Goal: Task Accomplishment & Management: Manage account settings

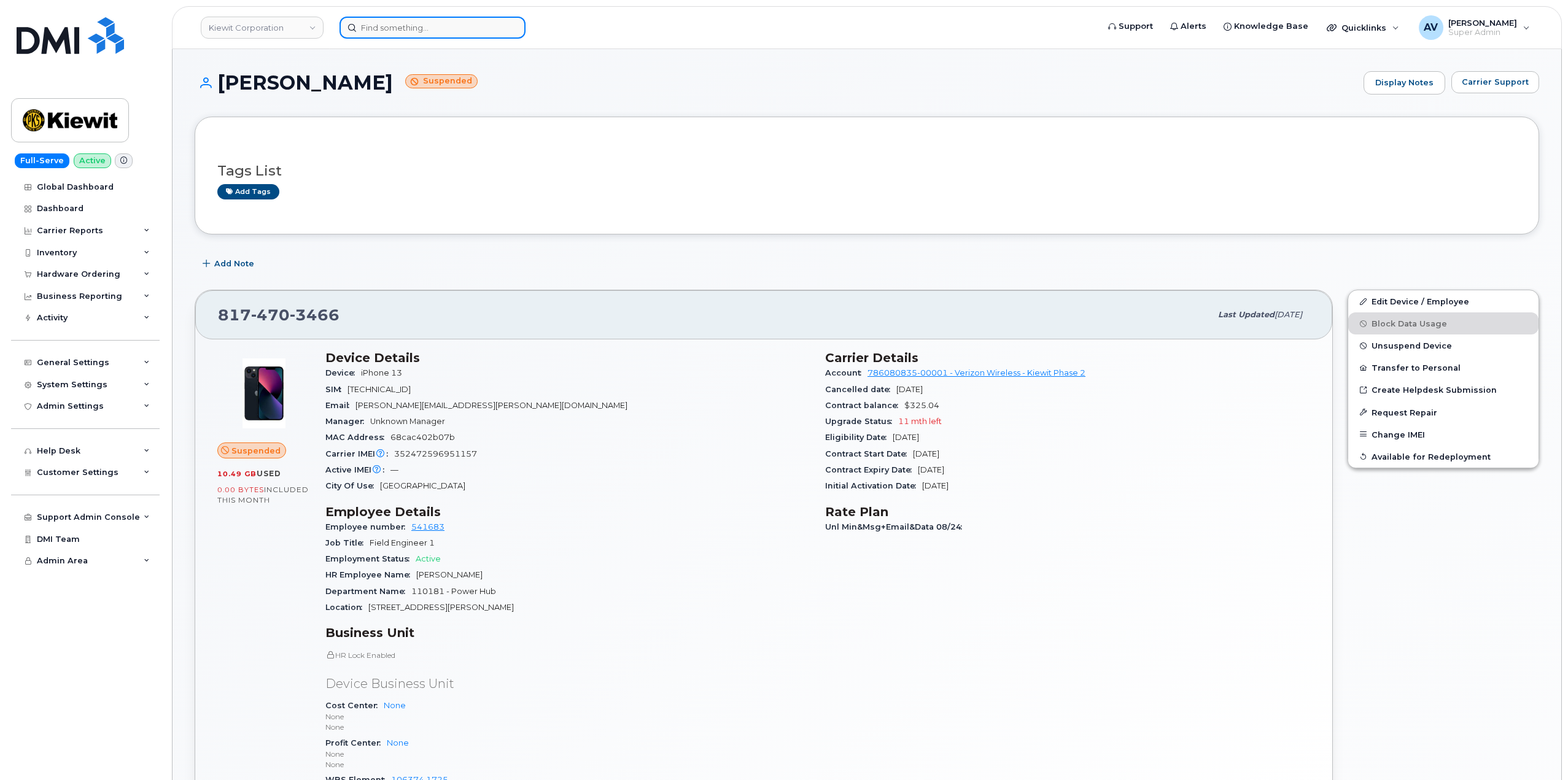
click at [452, 29] on input at bounding box center [432, 28] width 186 height 22
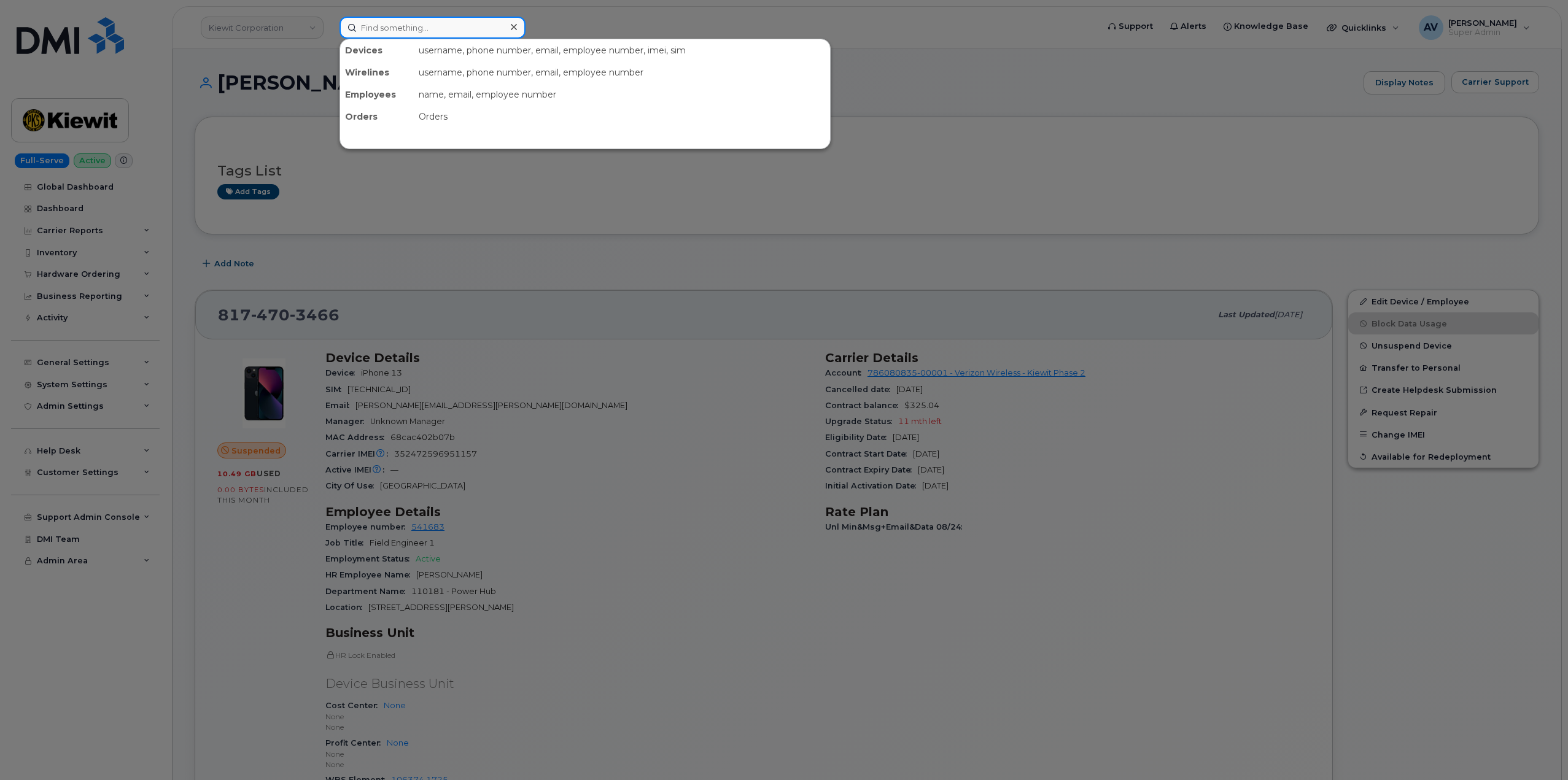
paste input "8645098290"
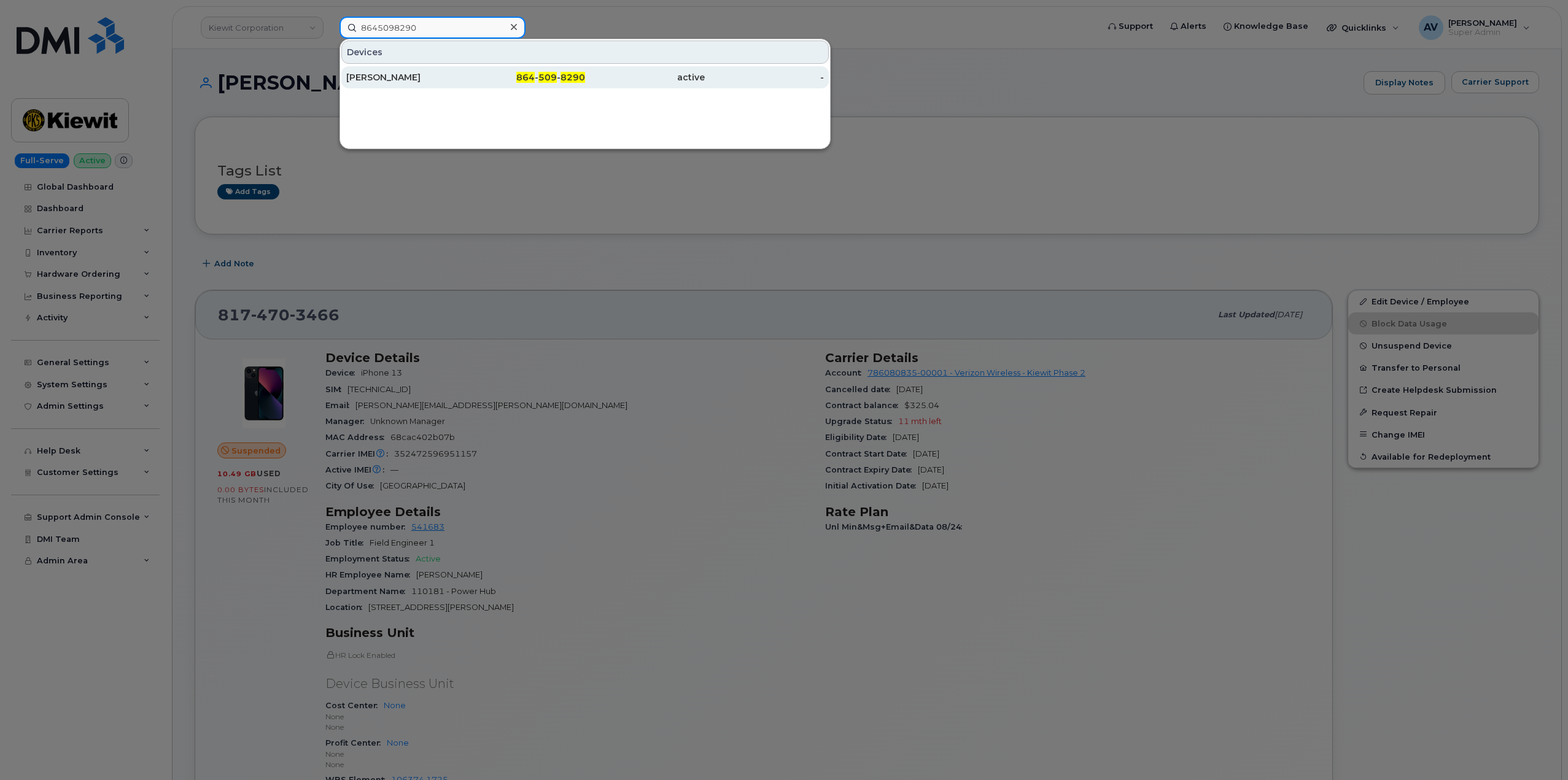
type input "8645098290"
click at [461, 82] on div "[PERSON_NAME]" at bounding box center [406, 78] width 120 height 12
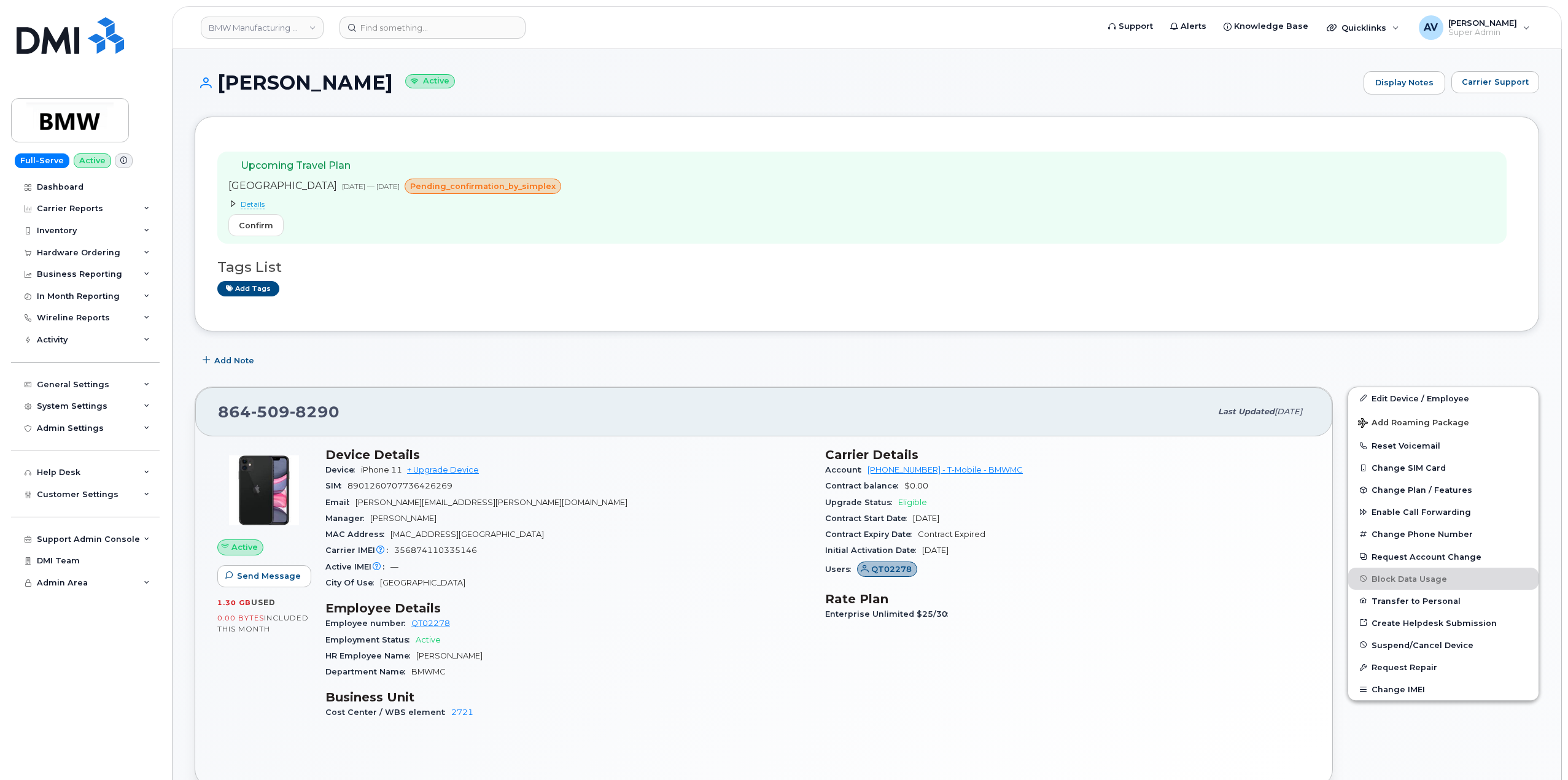
drag, startPoint x: 217, startPoint y: 78, endPoint x: 406, endPoint y: 90, distance: 189.4
click at [406, 90] on h1 "Geoffrey Chapman Active" at bounding box center [776, 83] width 1163 height 21
copy h1 "Geoffrey Chapman"
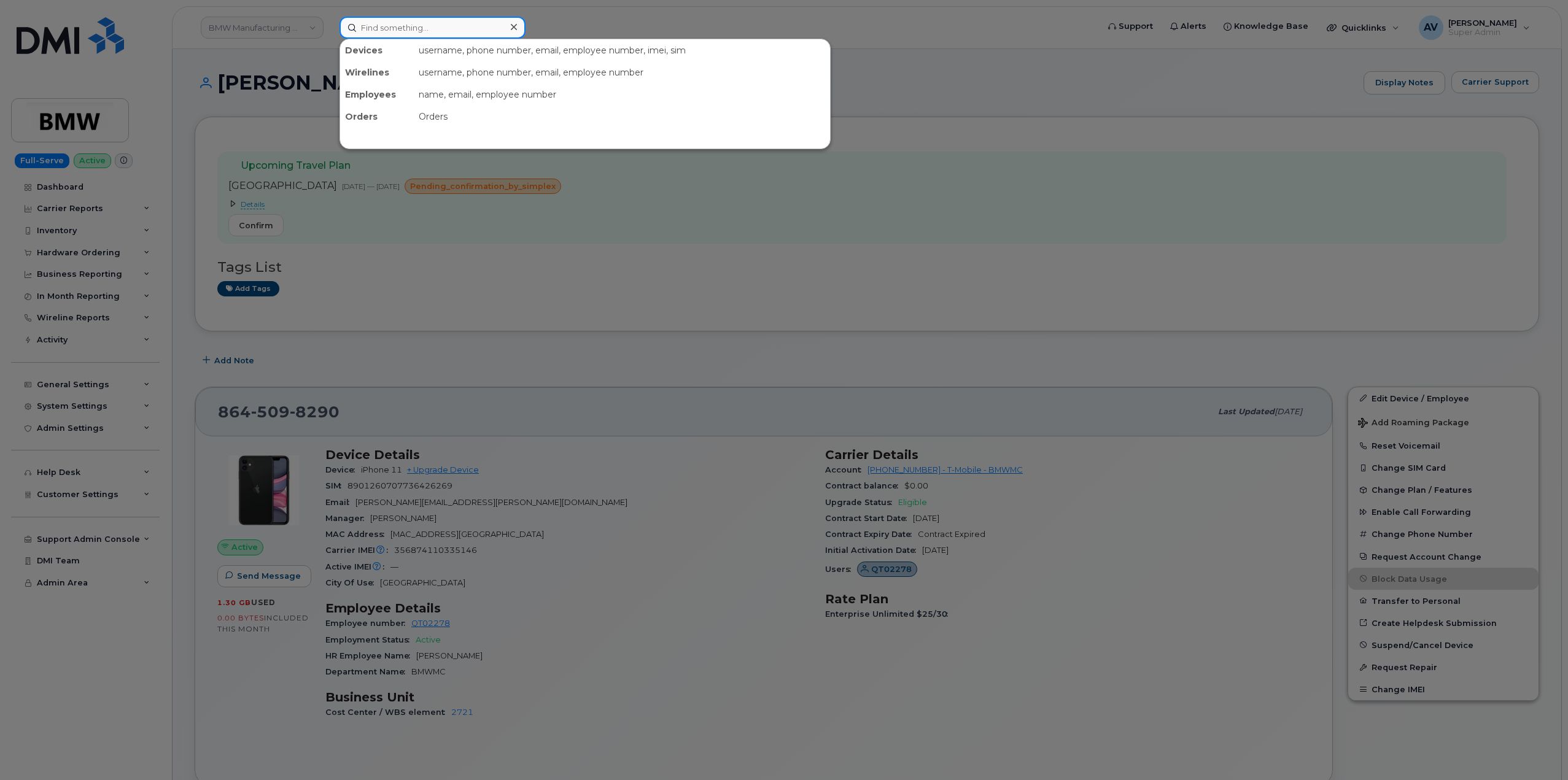
click at [449, 29] on input at bounding box center [432, 28] width 186 height 22
paste input "300187"
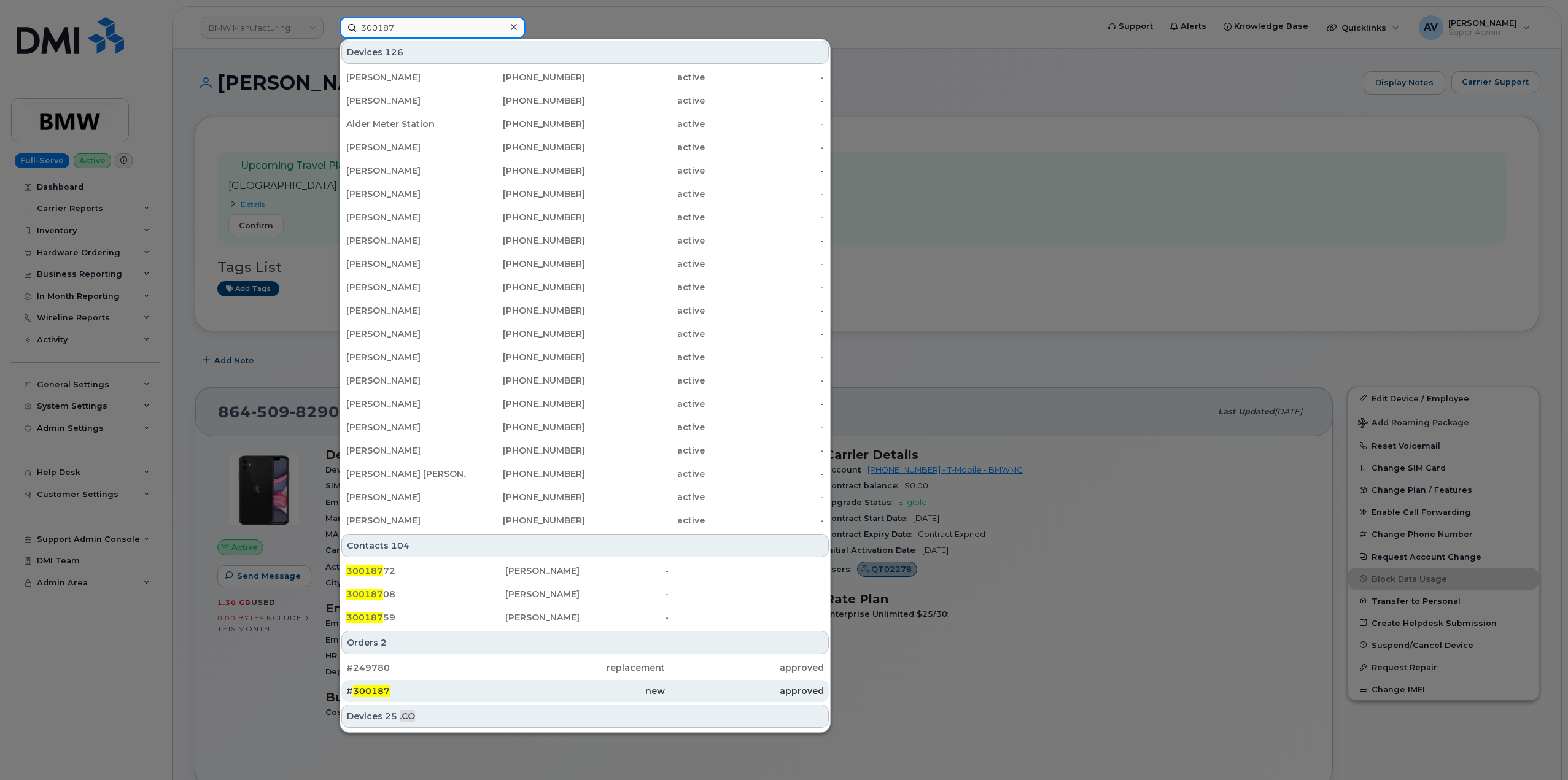
type input "300187"
click at [448, 687] on div "# 300187" at bounding box center [425, 691] width 159 height 12
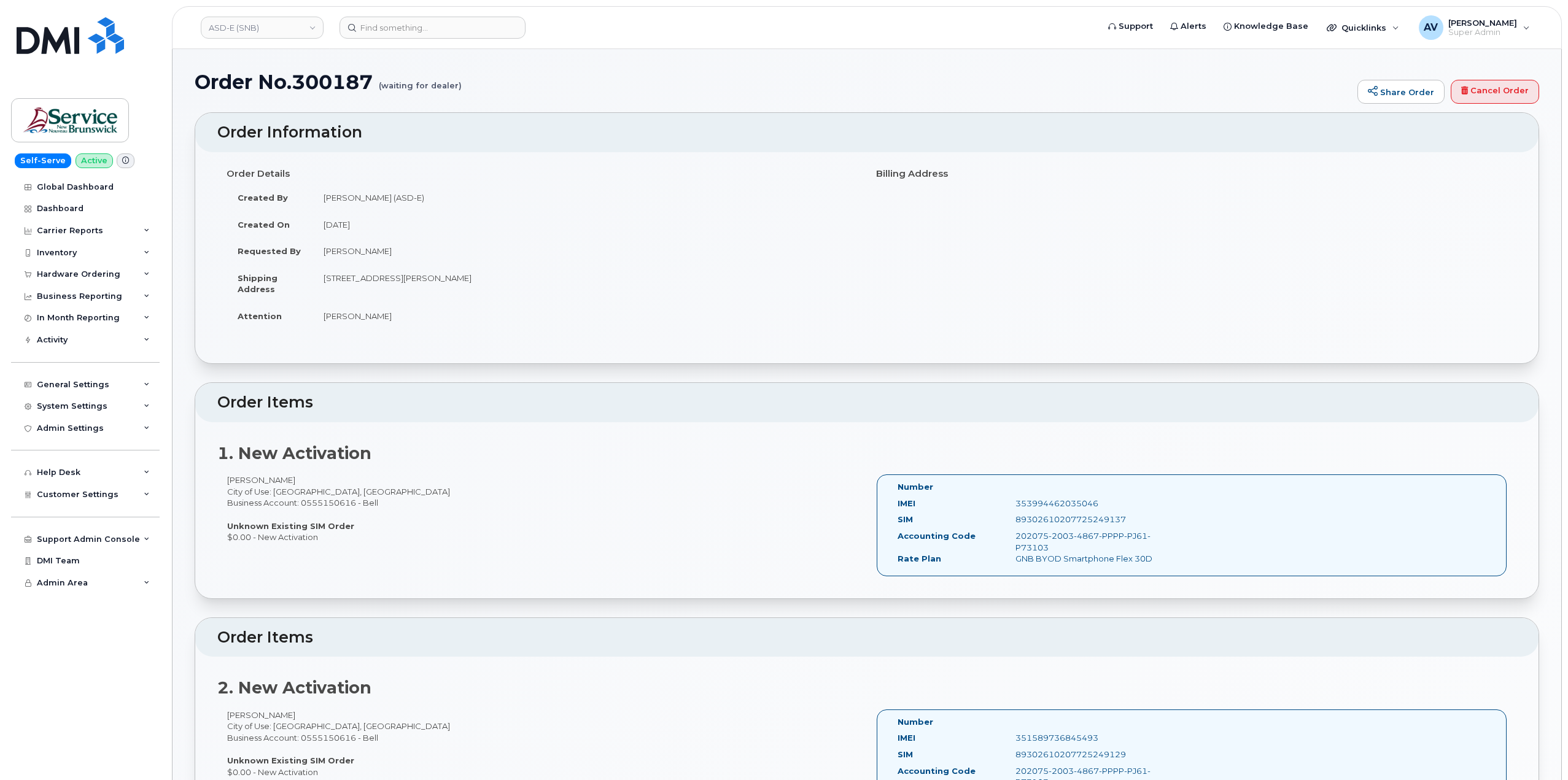
drag, startPoint x: 213, startPoint y: 132, endPoint x: 705, endPoint y: 537, distance: 637.3
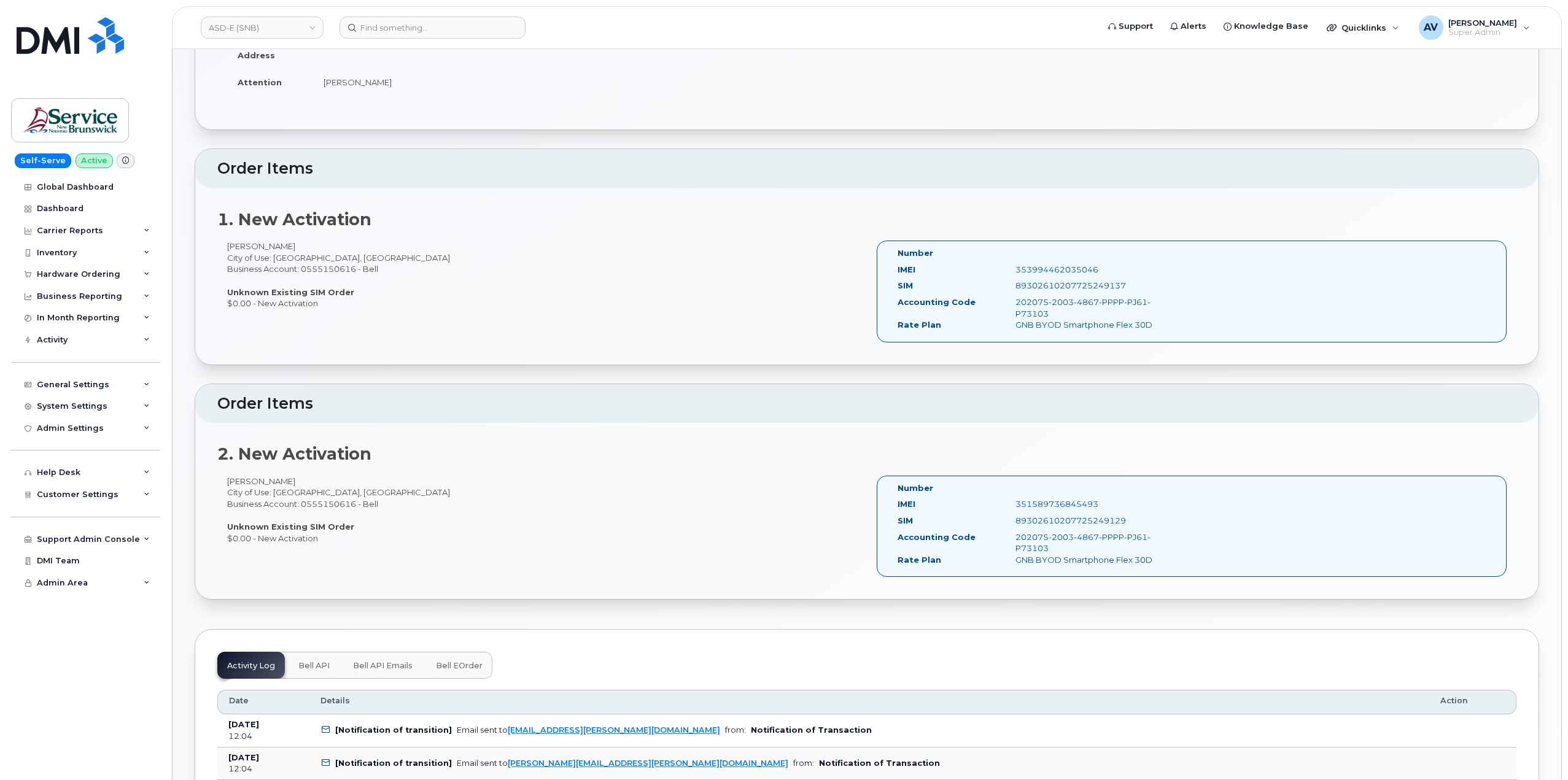
scroll to position [246, 0]
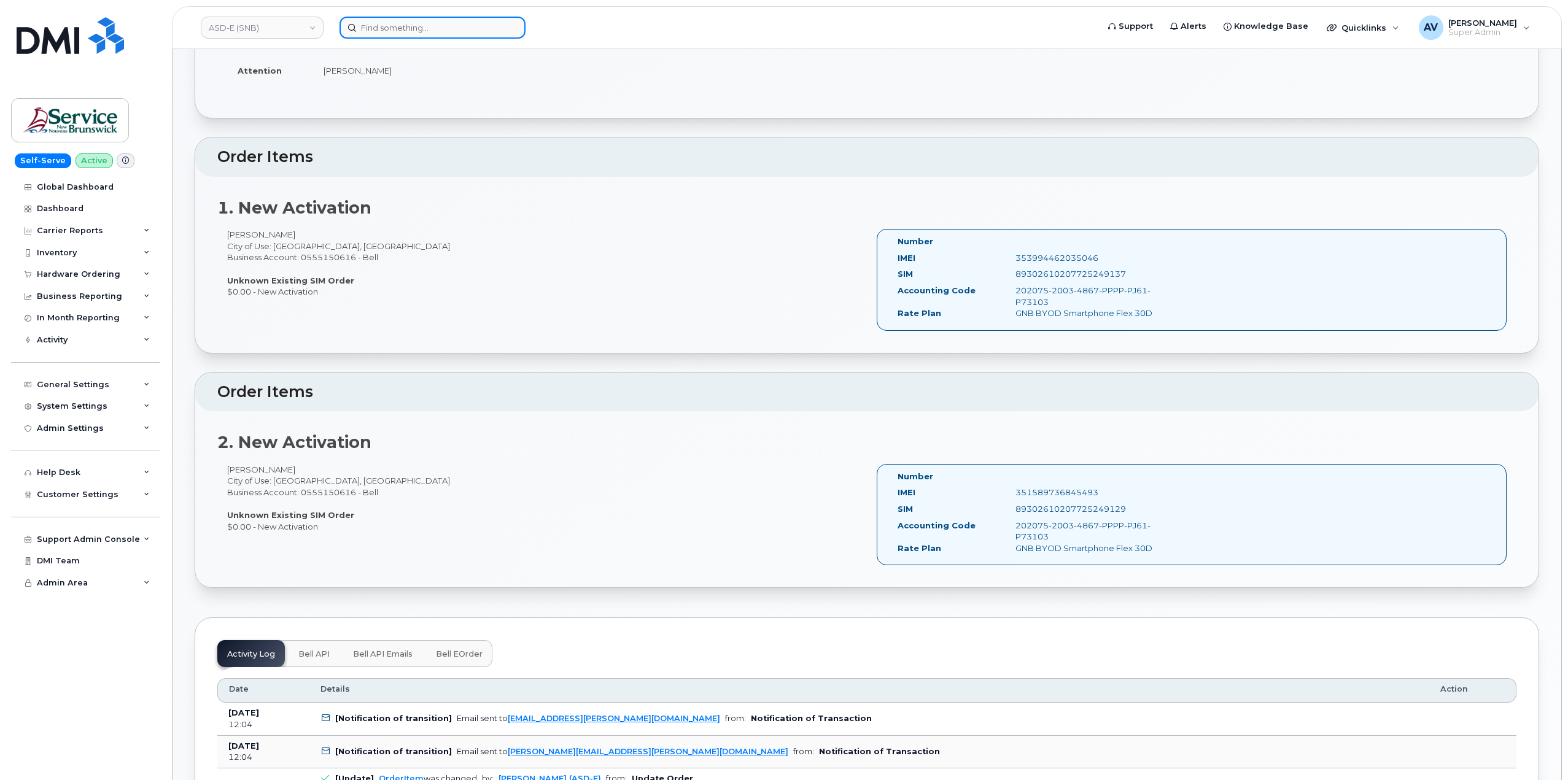
click at [464, 28] on input at bounding box center [432, 28] width 186 height 22
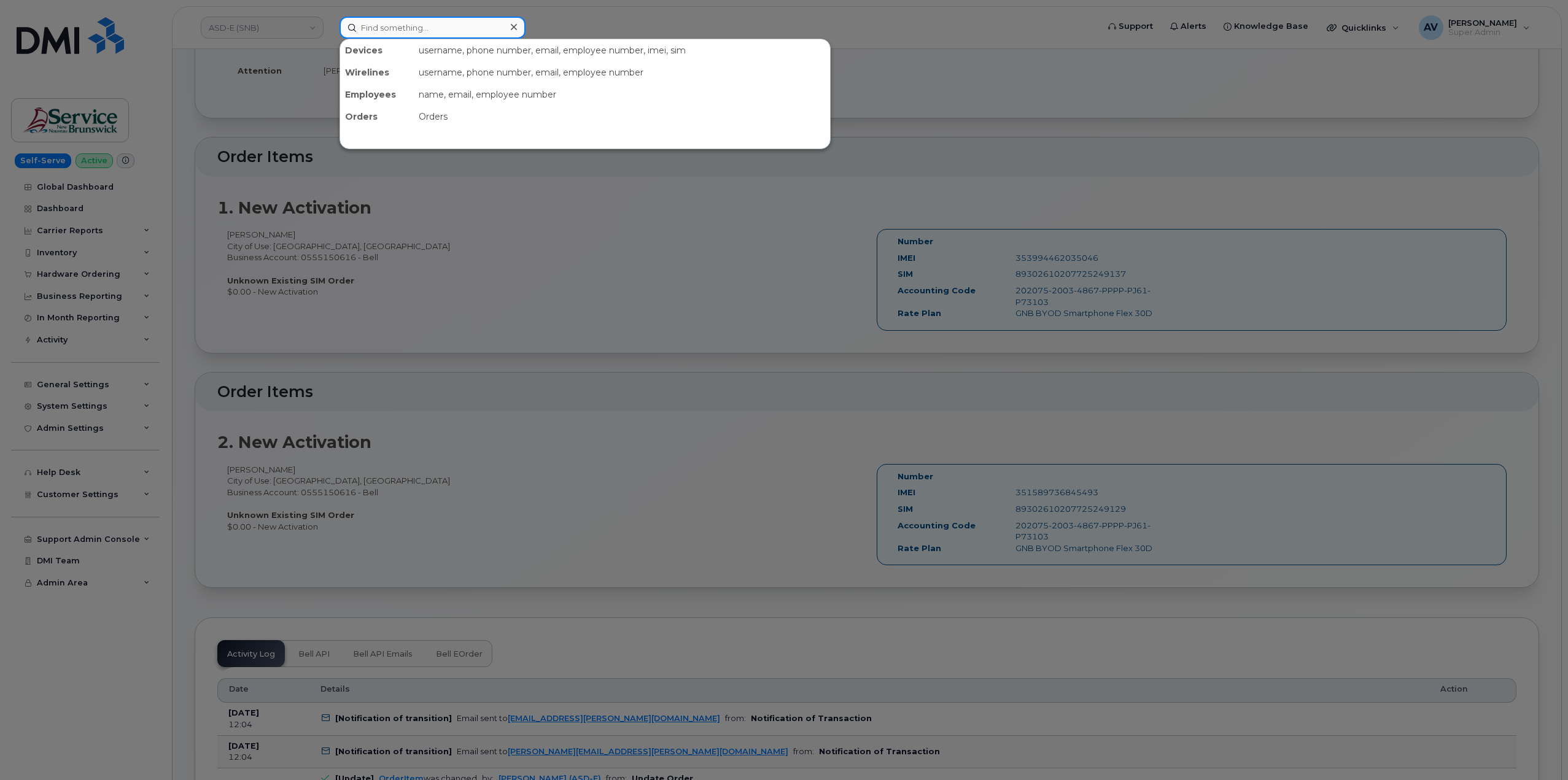
paste input "[PERSON_NAME]"
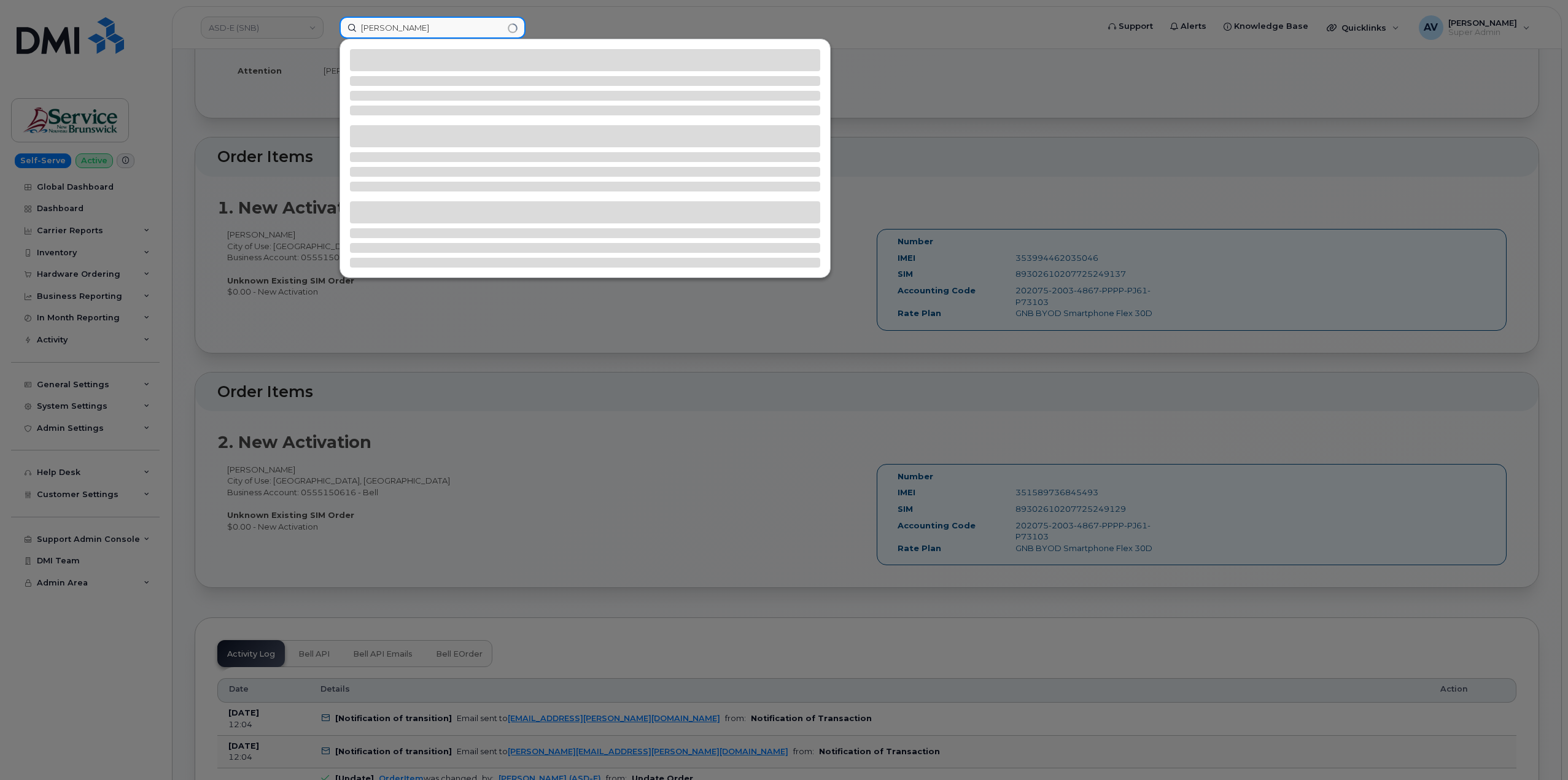
type input "[PERSON_NAME]"
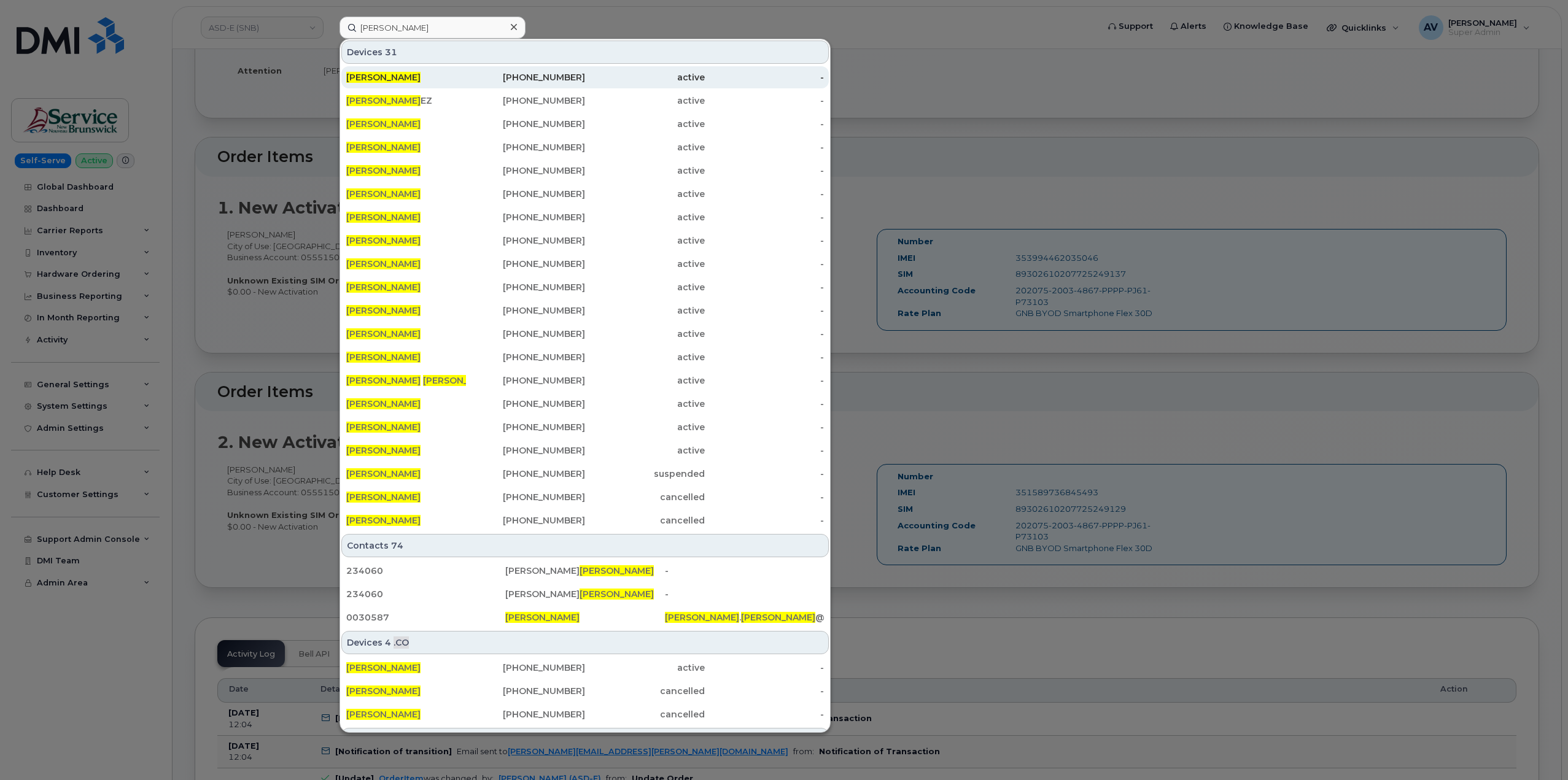
click at [486, 78] on div "709-687-1672" at bounding box center [526, 78] width 120 height 12
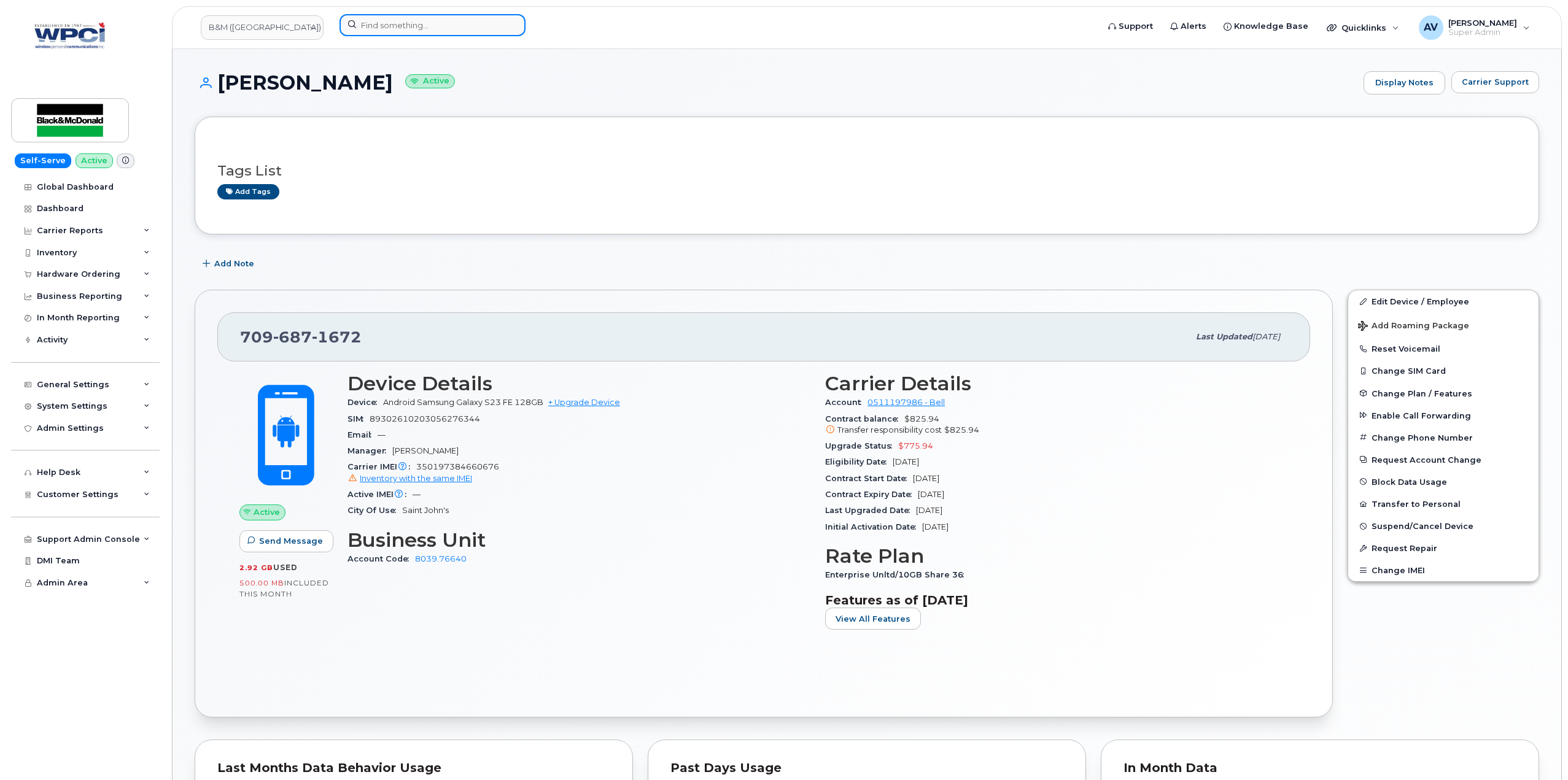
click at [473, 29] on input at bounding box center [432, 25] width 186 height 22
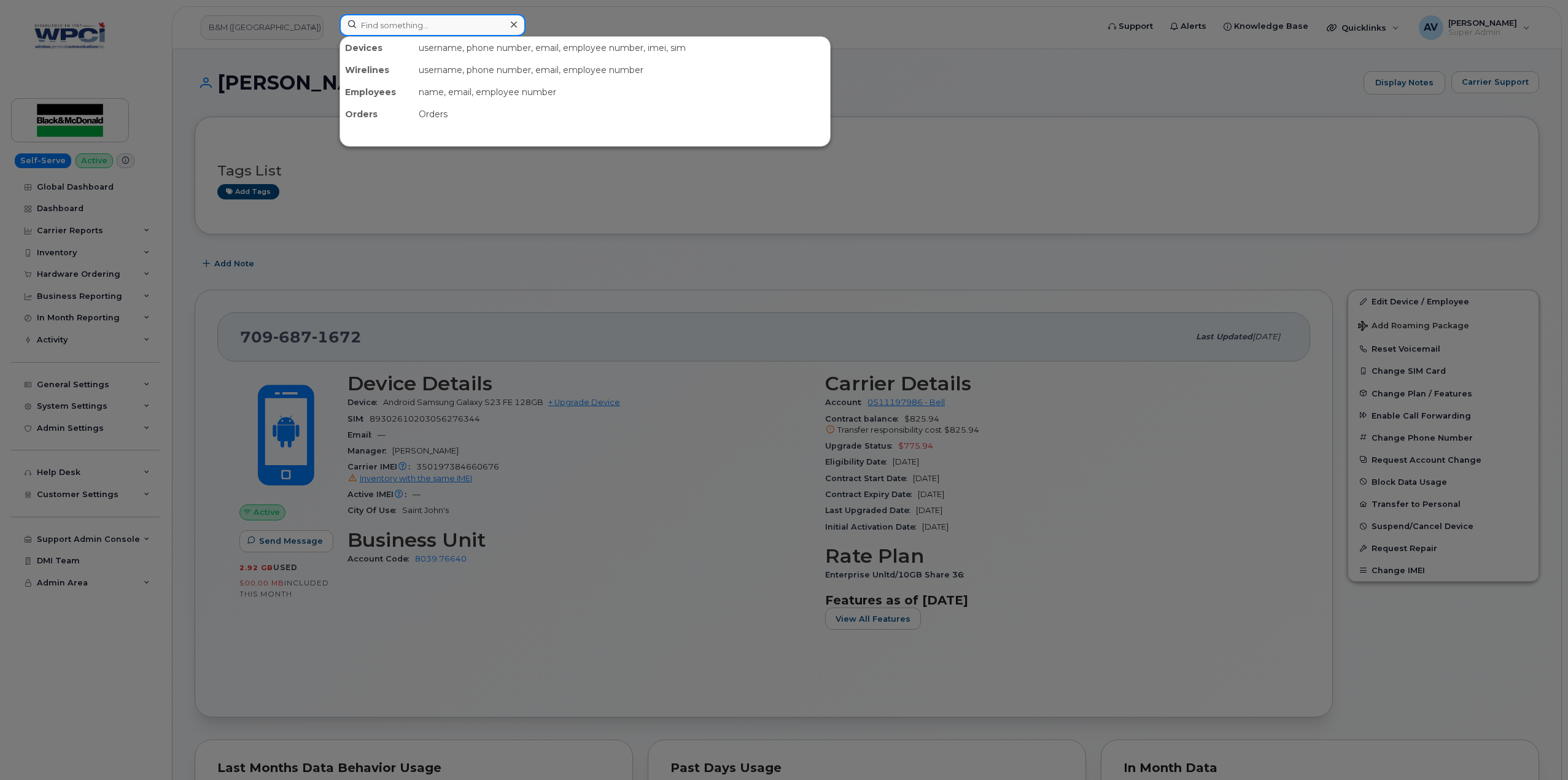
paste input "Robert Martin"
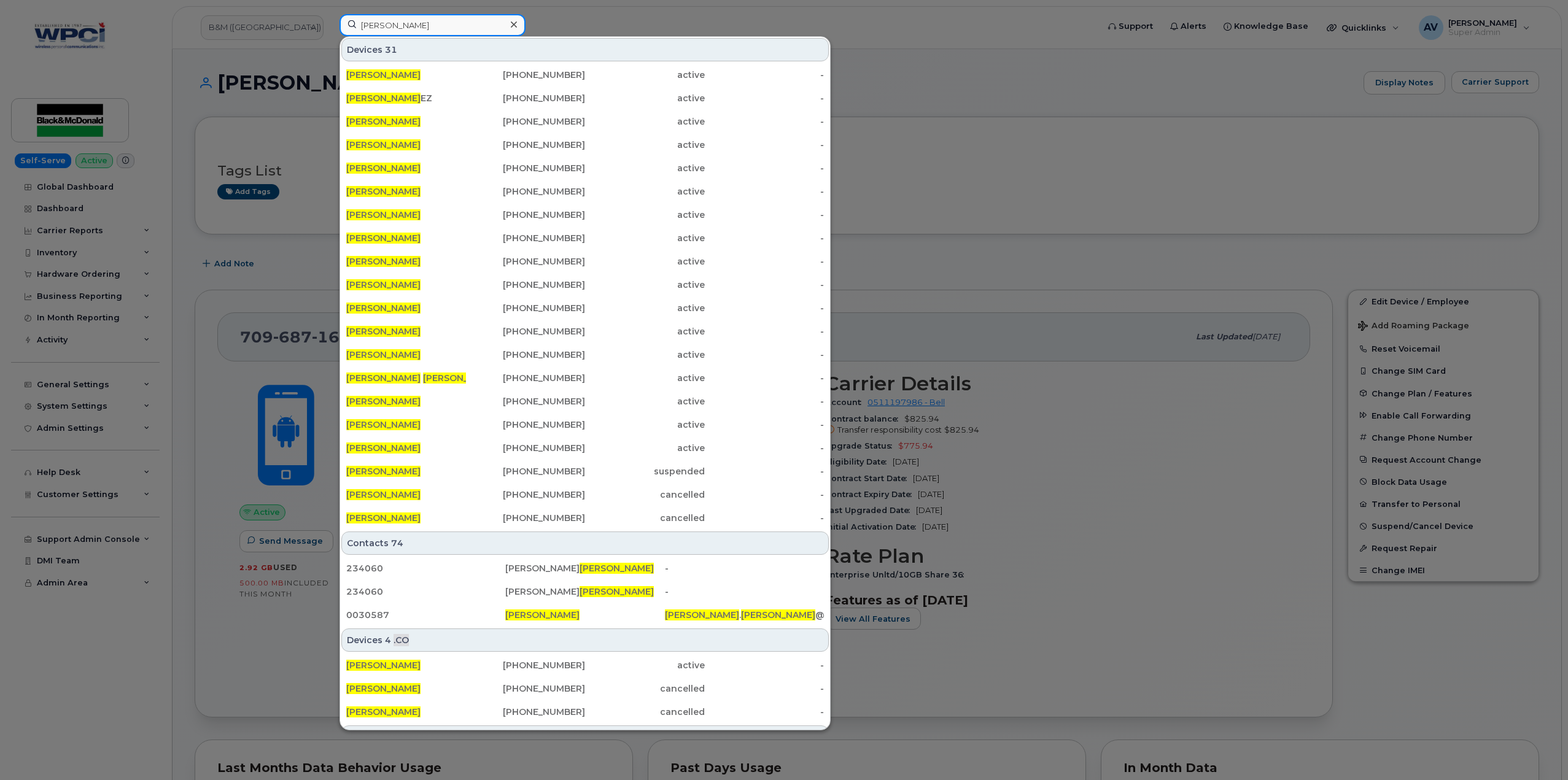
drag, startPoint x: 452, startPoint y: 21, endPoint x: 320, endPoint y: 9, distance: 132.5
click at [329, 14] on div "Robert Martin Devices 31 Robert Martin 709-687-1672 active - ROBERT MARTIN EZ 6…" at bounding box center [714, 27] width 769 height 27
paste input "9706203442"
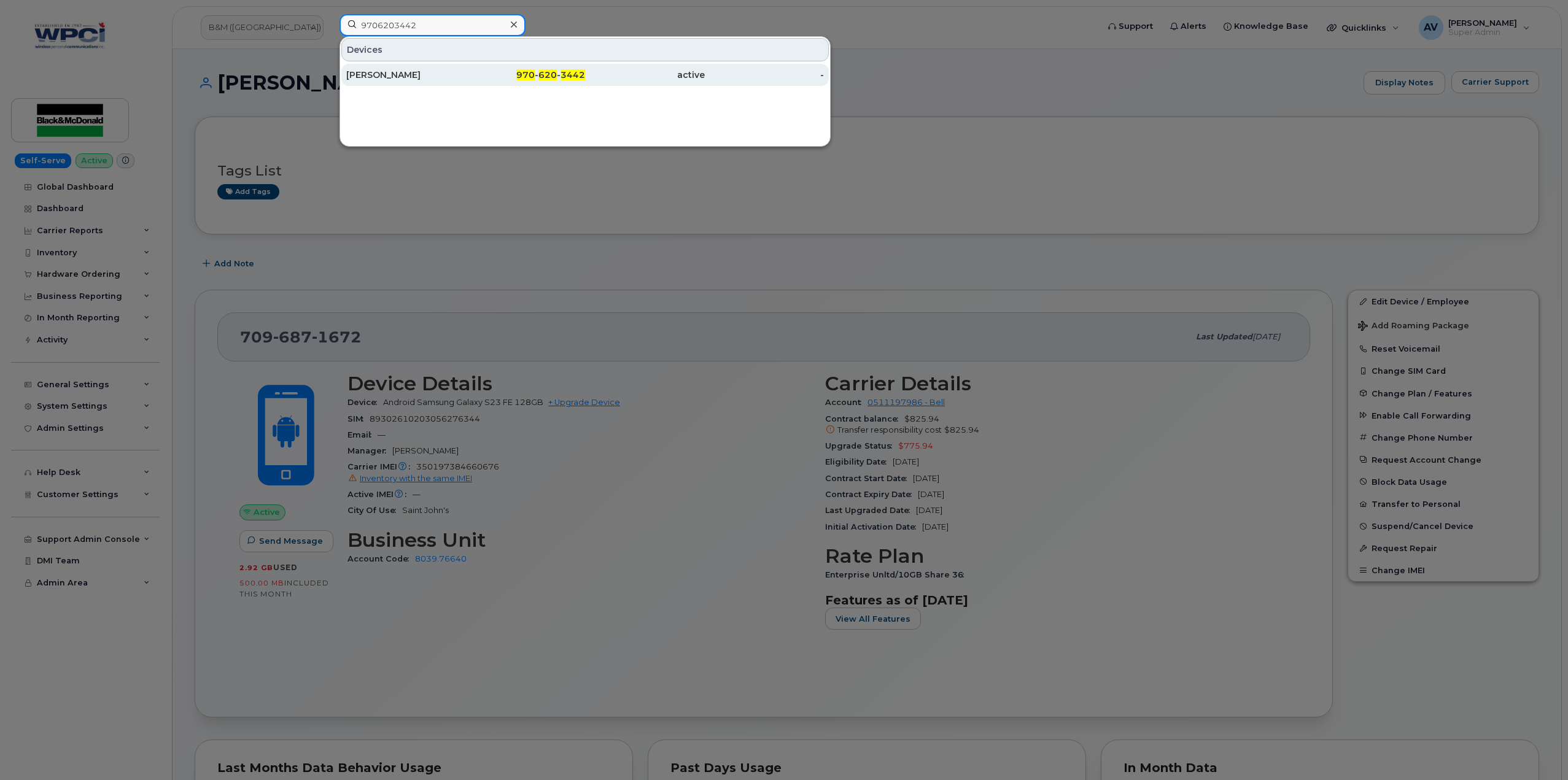
type input "9706203442"
click at [467, 72] on div "970 - 620 - 3442" at bounding box center [526, 75] width 120 height 12
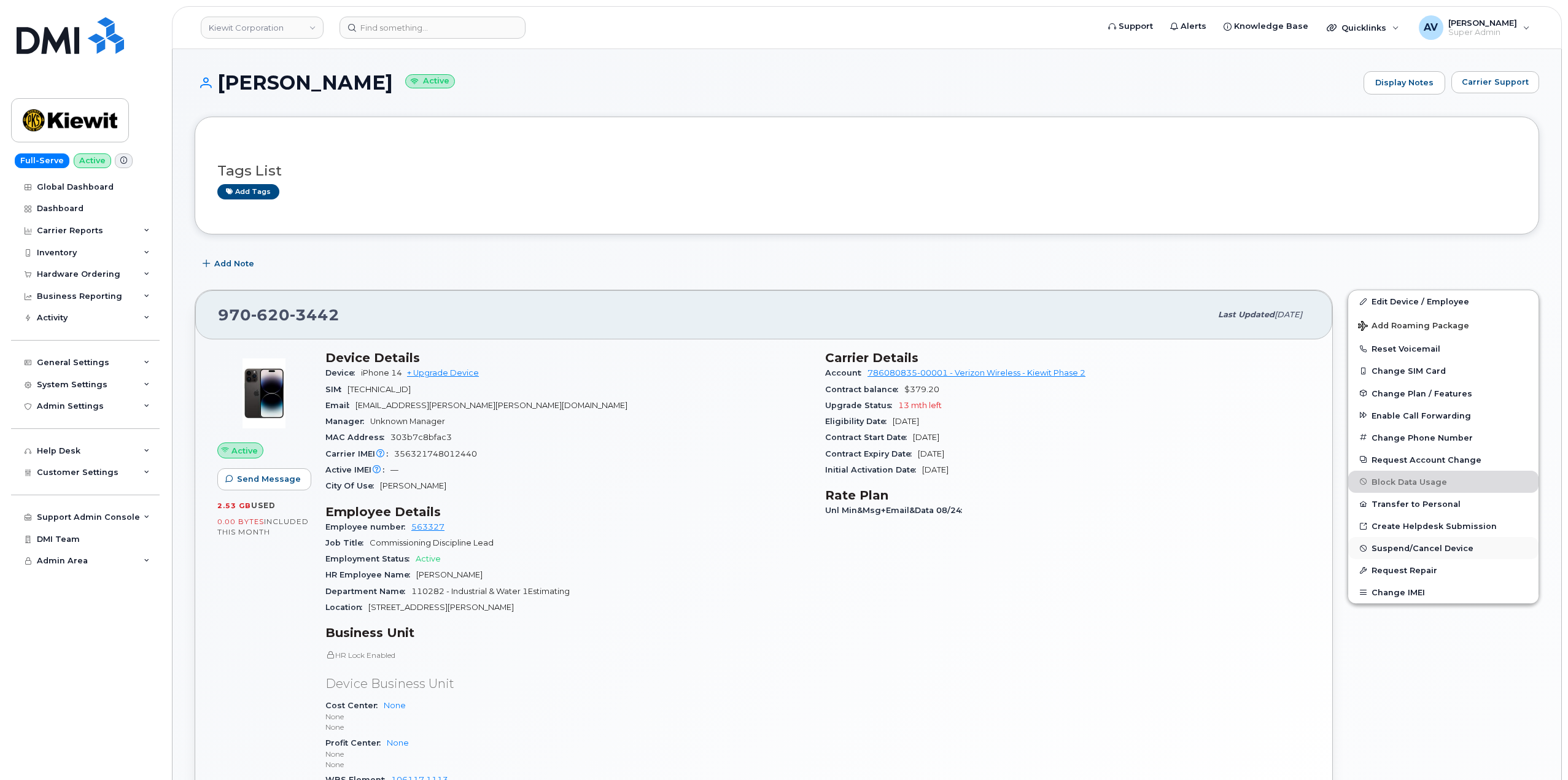
click at [1422, 549] on span "Suspend/Cancel Device" at bounding box center [1422, 548] width 102 height 9
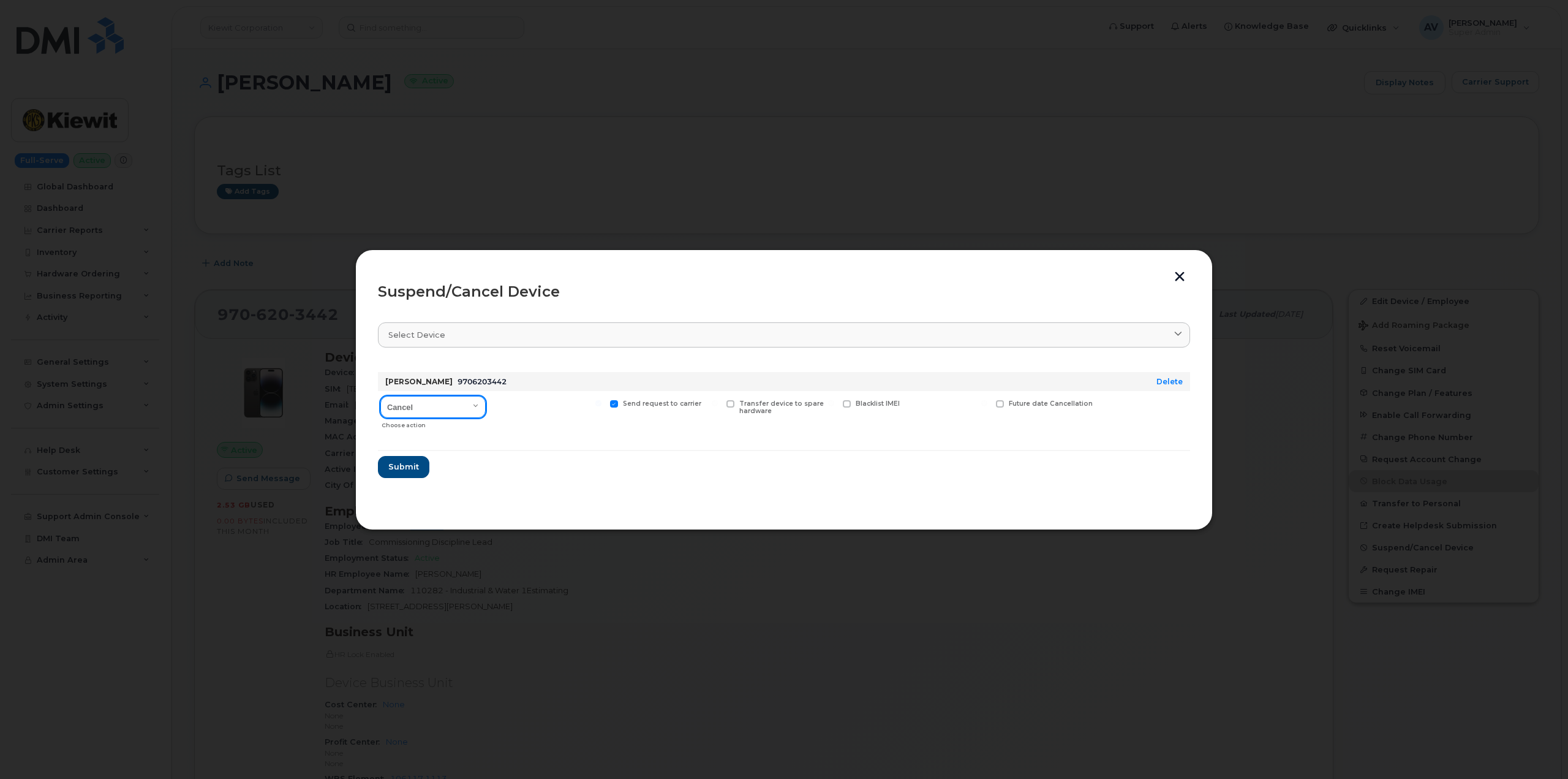
click at [453, 402] on select "Cancel Suspend - Reduced Rate Suspend - Full Rate Suspend - Lost Device/Stolen …" at bounding box center [432, 406] width 105 height 22
select select "[object Object]"
click at [380, 396] on select "Cancel Suspend - Reduced Rate Suspend - Full Rate Suspend - Lost Device/Stolen …" at bounding box center [432, 406] width 105 height 22
click at [420, 469] on button "Submit" at bounding box center [403, 467] width 51 height 22
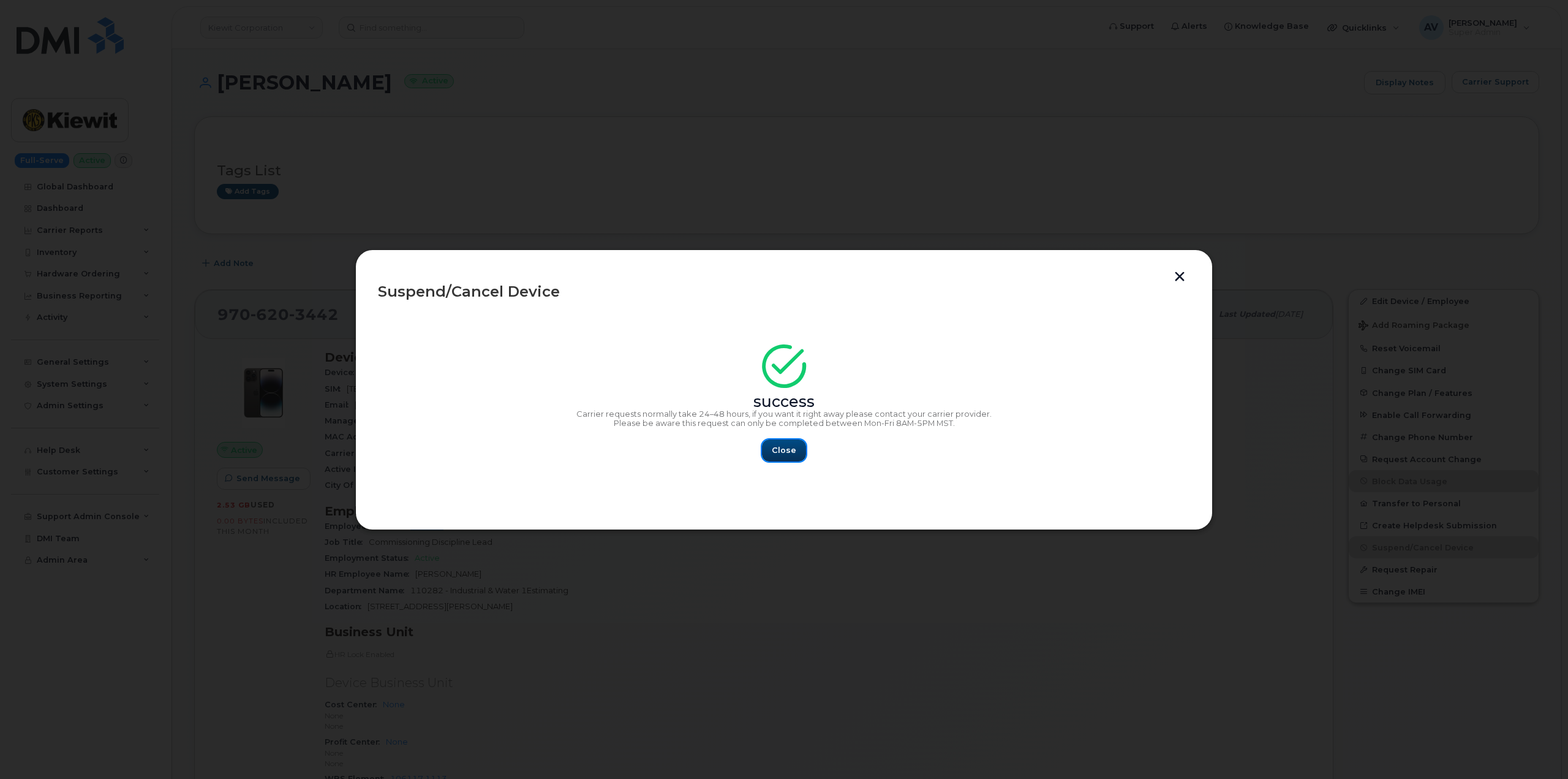
click at [794, 452] on span "Close" at bounding box center [784, 450] width 25 height 12
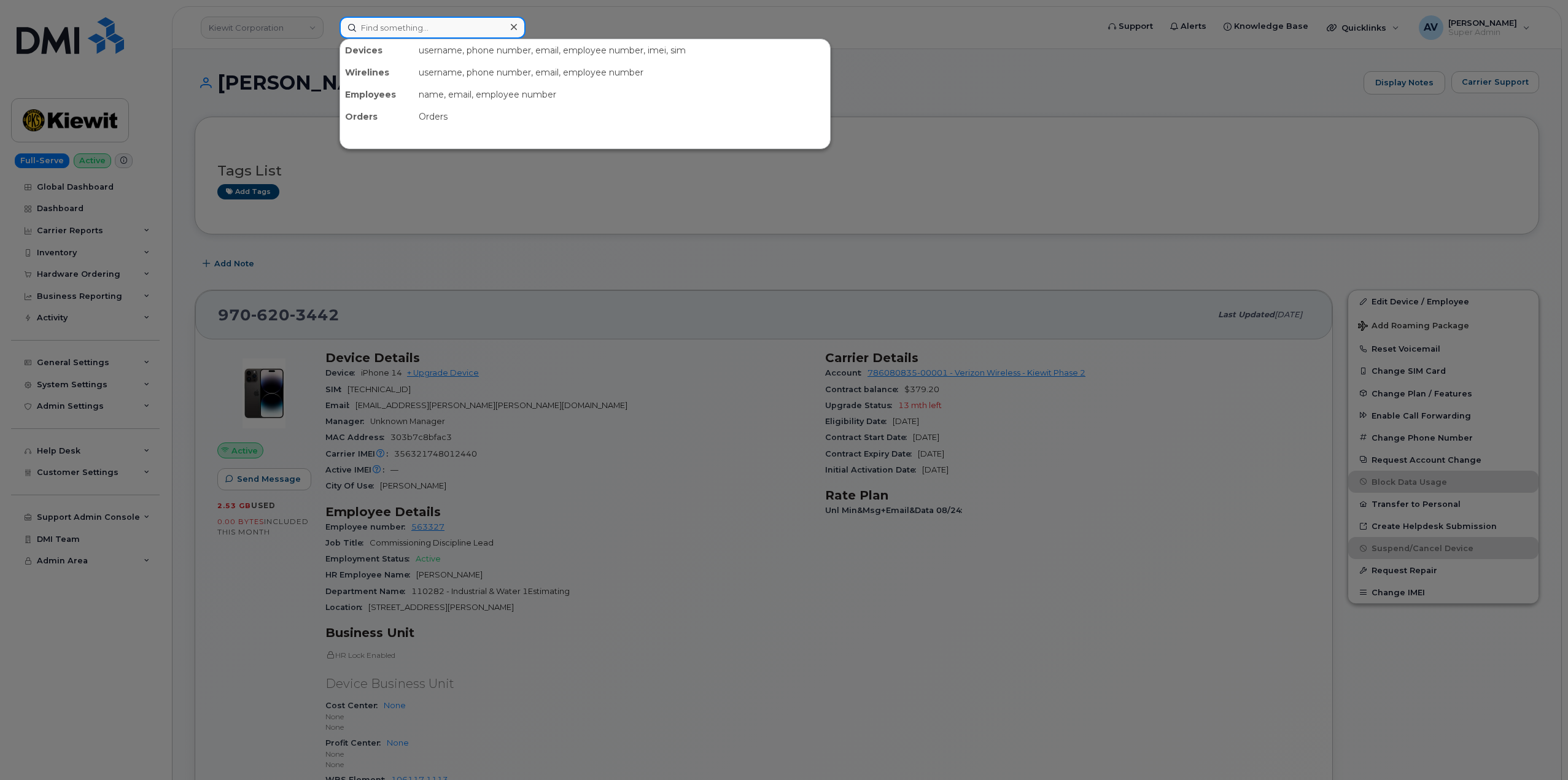
click at [448, 29] on input at bounding box center [432, 28] width 186 height 22
paste input "5147910943"
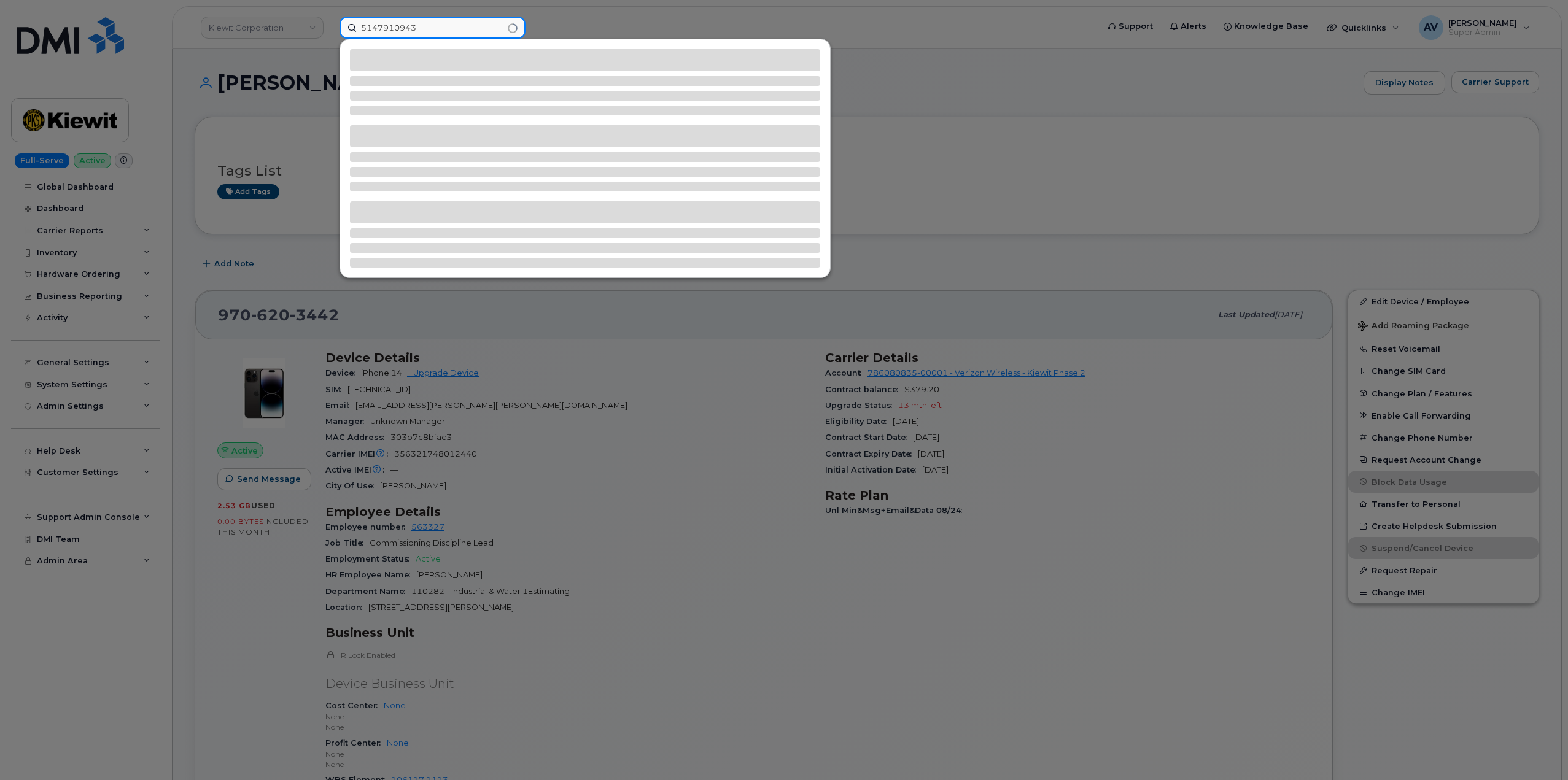
type input "5147910943"
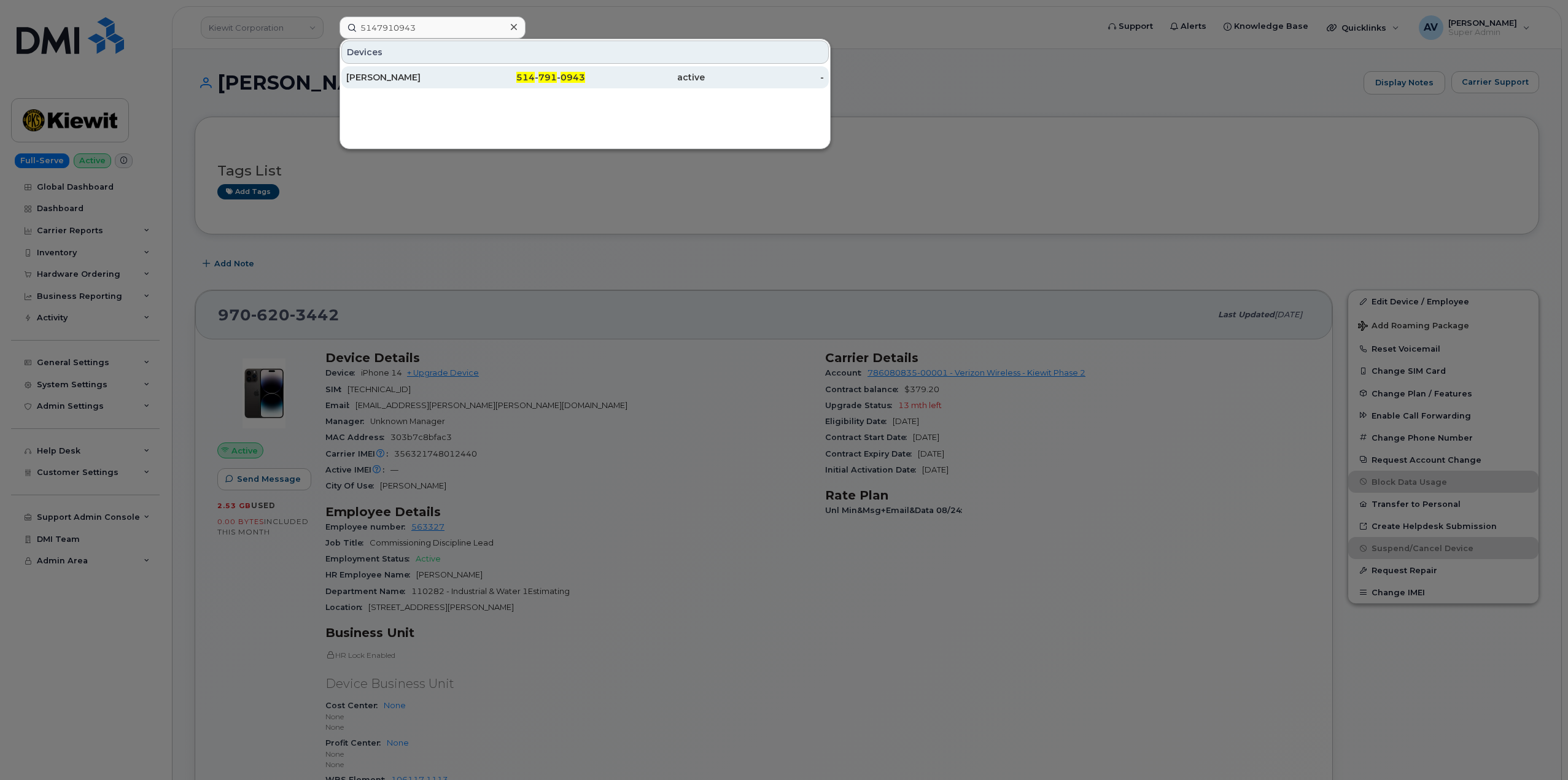
click at [470, 75] on div "514 - 791 - 0943" at bounding box center [526, 78] width 120 height 12
